Goal: Check status: Check status

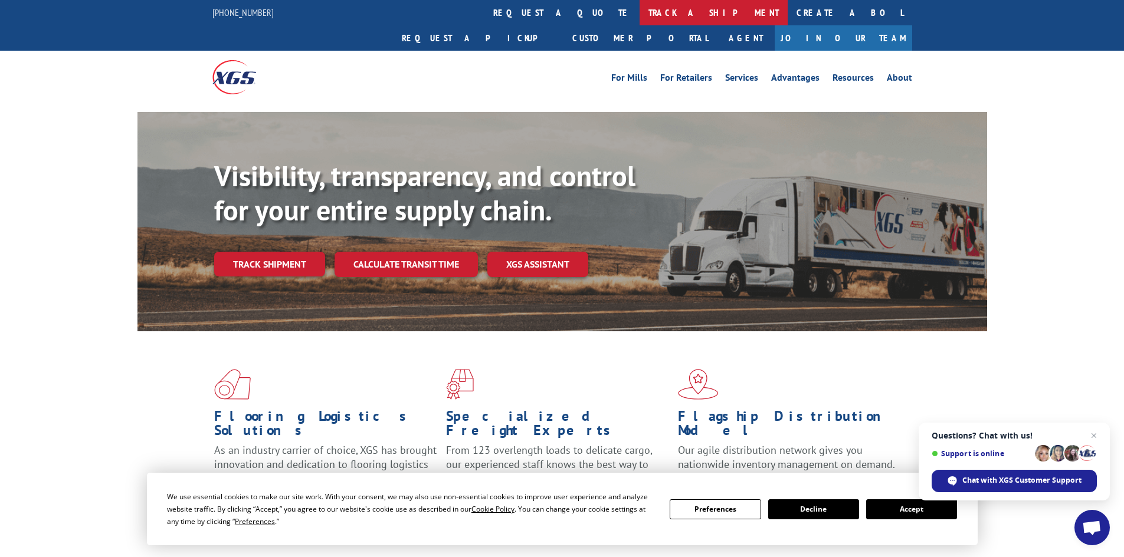
click at [639, 14] on link "track a shipment" at bounding box center [713, 12] width 148 height 25
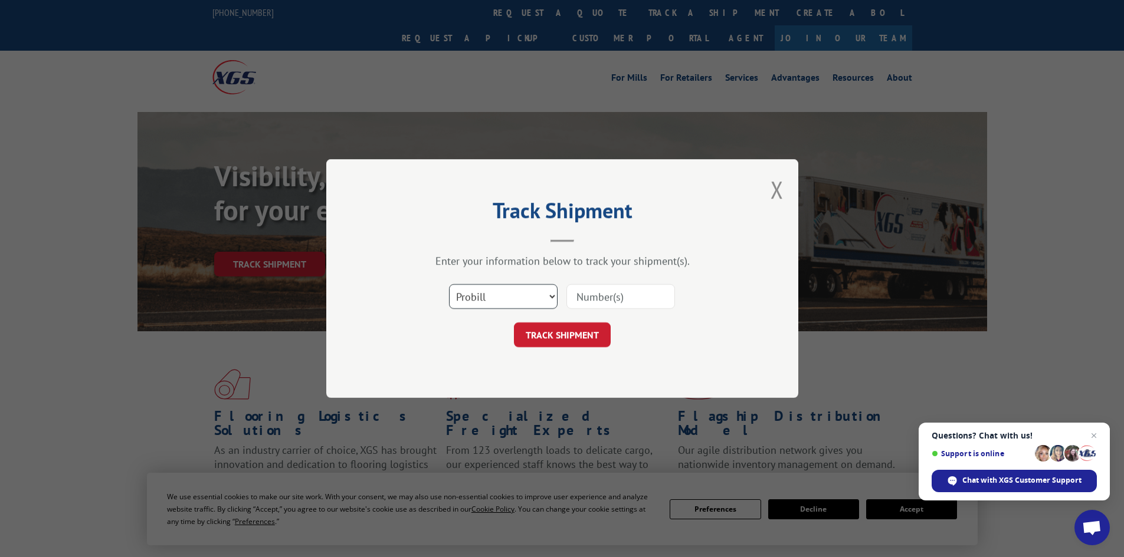
click at [538, 302] on select "Select category... Probill BOL PO" at bounding box center [503, 296] width 109 height 25
select select "po"
click at [449, 284] on select "Select category... Probill BOL PO" at bounding box center [503, 296] width 109 height 25
click at [600, 301] on input at bounding box center [620, 296] width 109 height 25
paste input "02526172"
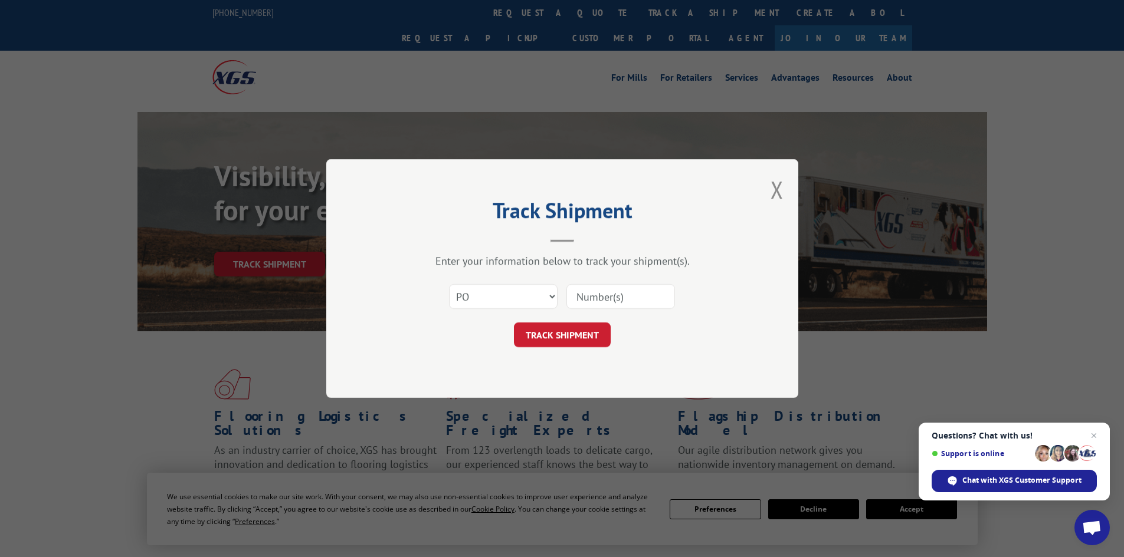
type input "02526172"
click button "TRACK SHIPMENT" at bounding box center [562, 335] width 97 height 25
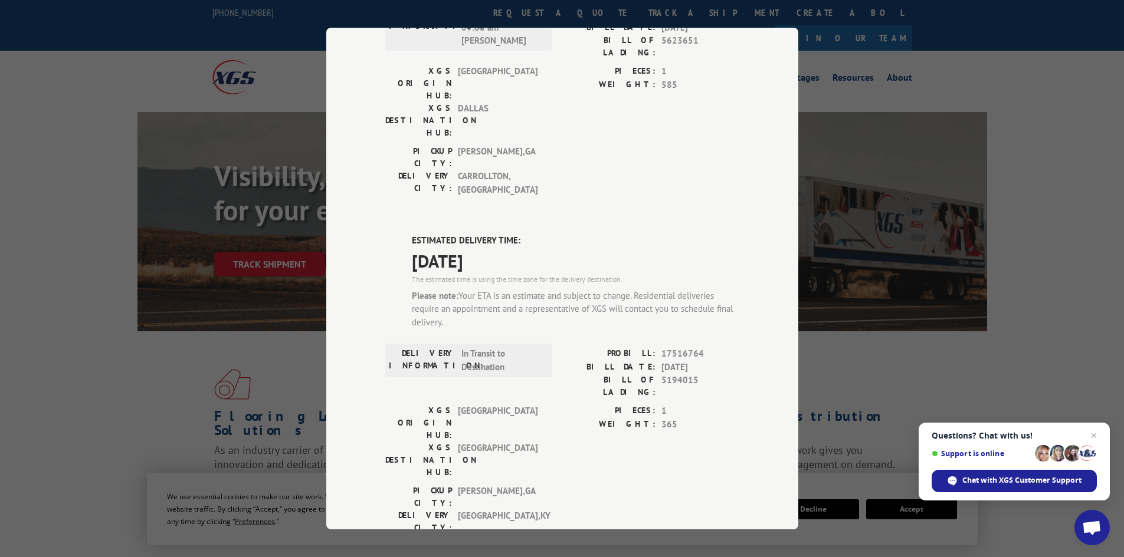
scroll to position [410, 0]
click at [449, 485] on div "PICKUP CITY: [GEOGRAPHIC_DATA] , [GEOGRAPHIC_DATA]" at bounding box center [464, 497] width 159 height 25
drag, startPoint x: 446, startPoint y: 319, endPoint x: 528, endPoint y: 325, distance: 82.8
click at [528, 510] on div "DELIVERY CITY: [GEOGRAPHIC_DATA] , [GEOGRAPHIC_DATA]" at bounding box center [464, 522] width 159 height 25
click at [528, 510] on span "[GEOGRAPHIC_DATA] , [GEOGRAPHIC_DATA]" at bounding box center [498, 522] width 80 height 25
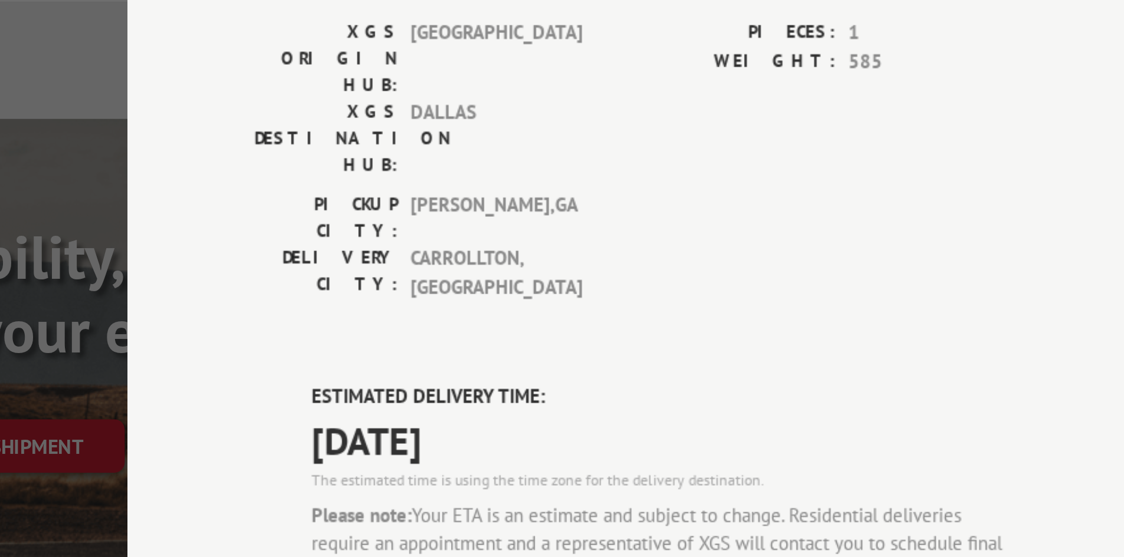
scroll to position [403, 0]
